Goal: Information Seeking & Learning: Learn about a topic

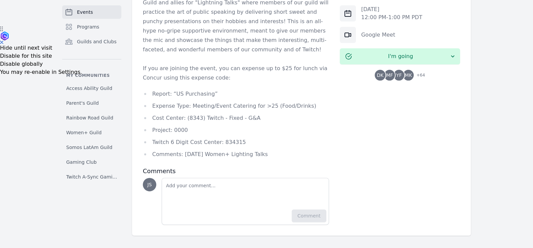
scroll to position [222, 0]
drag, startPoint x: 181, startPoint y: 154, endPoint x: 272, endPoint y: 152, distance: 90.4
click at [272, 152] on li "Comments: [DATE] Women+ Lighting Talks" at bounding box center [236, 154] width 186 height 9
copy li "[DATE] Women+ Lighting Talks"
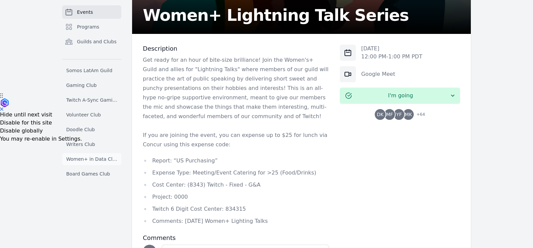
scroll to position [0, 0]
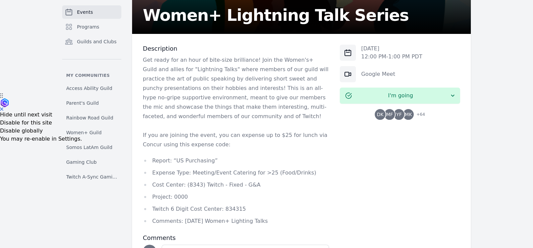
click at [94, 15] on link "Events" at bounding box center [91, 11] width 59 height 13
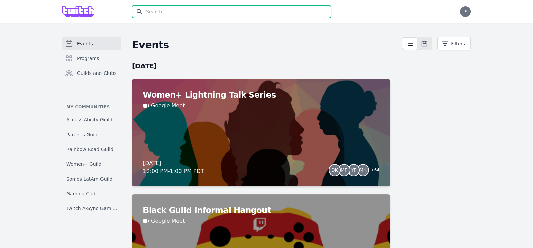
click at [216, 6] on input "text" at bounding box center [231, 11] width 199 height 13
type input "Ve"
